Goal: Consume media (video, audio)

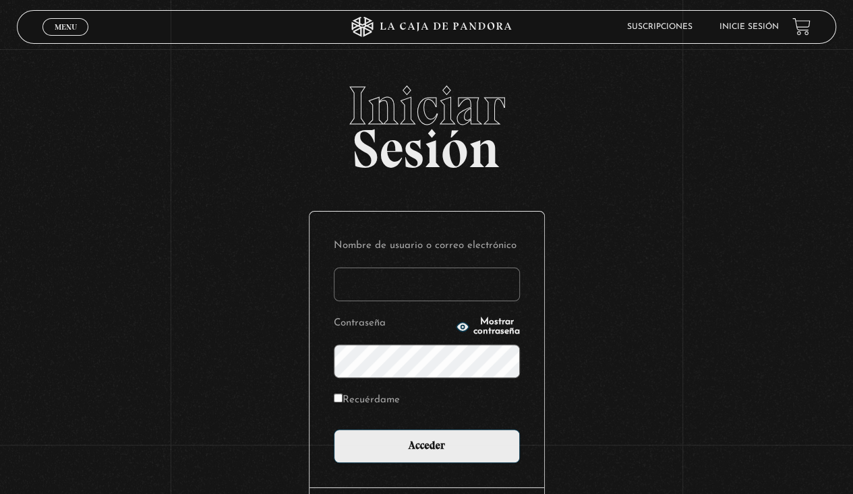
type input "[EMAIL_ADDRESS][DOMAIN_NAME]"
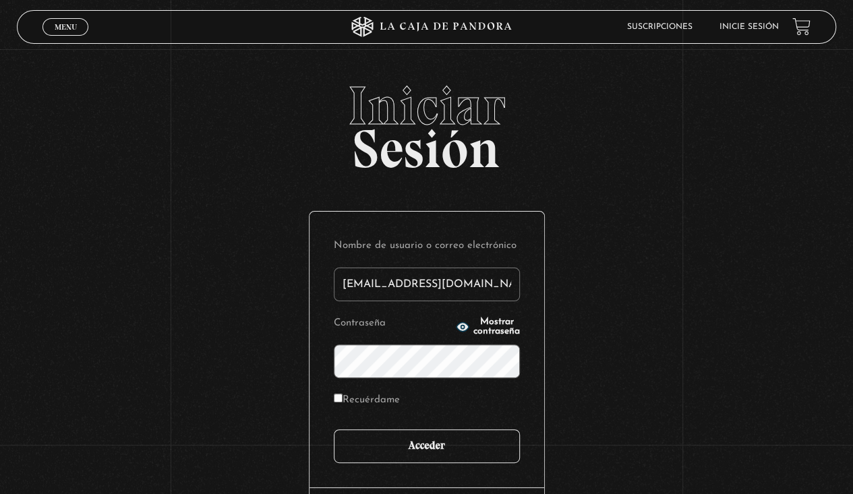
click at [456, 453] on input "Acceder" at bounding box center [427, 447] width 186 height 34
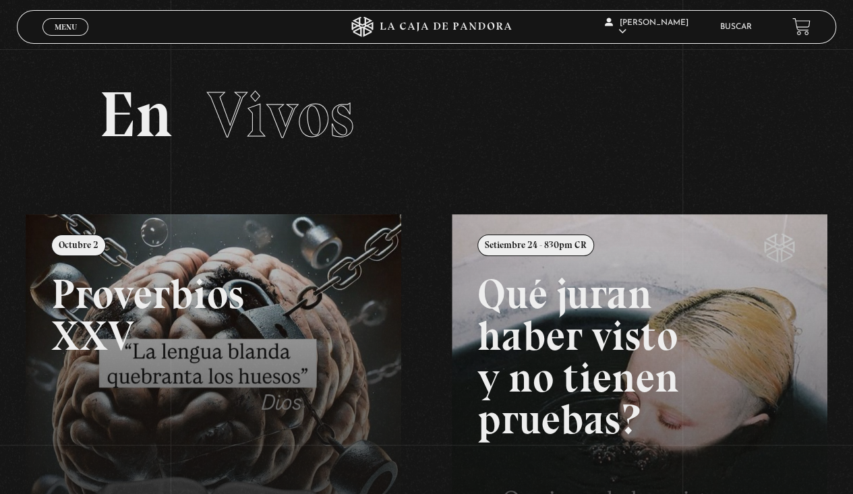
click at [233, 307] on link at bounding box center [452, 461] width 853 height 494
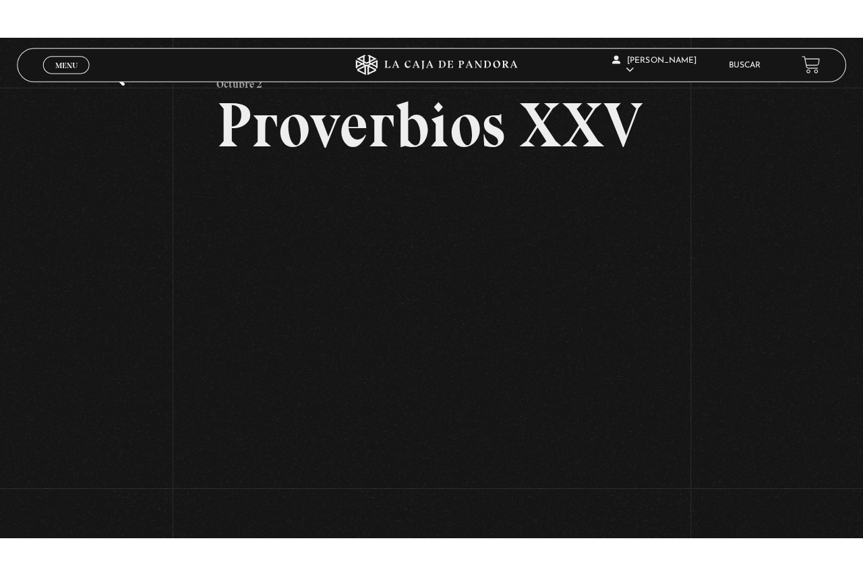
scroll to position [74, 0]
